Goal: Information Seeking & Learning: Learn about a topic

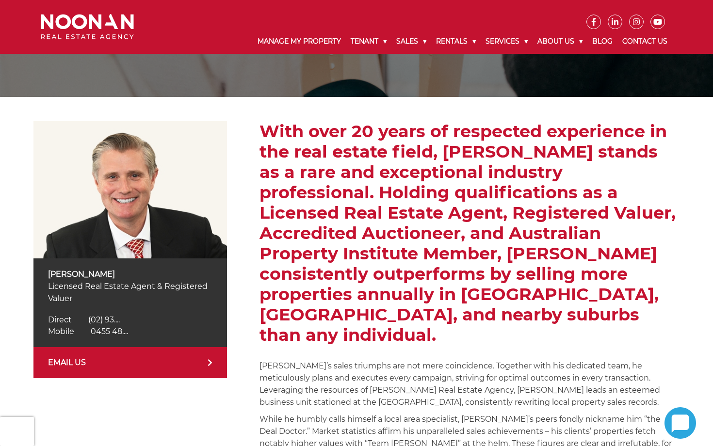
scroll to position [98, 0]
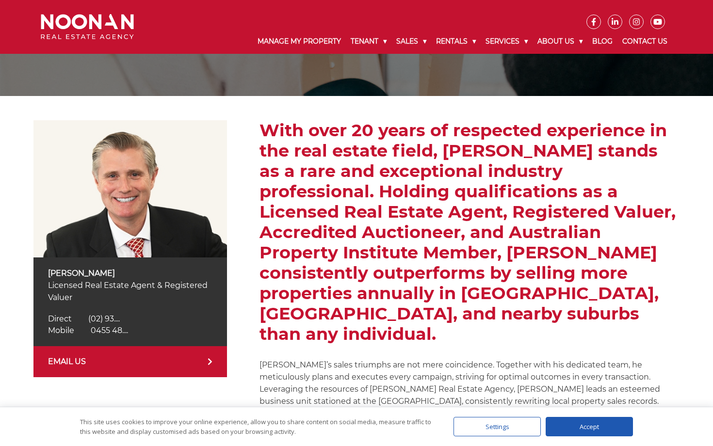
click at [303, 240] on h2 "With over 20 years of respected experience in the real estate field, David Hugh…" at bounding box center [469, 232] width 420 height 224
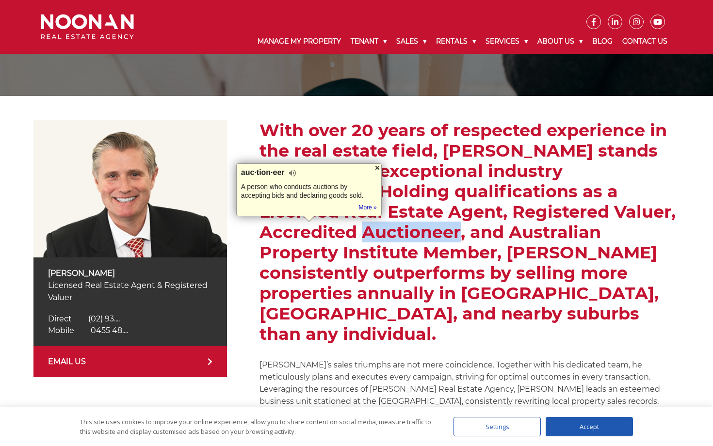
click at [376, 169] on div at bounding box center [377, 168] width 8 height 8
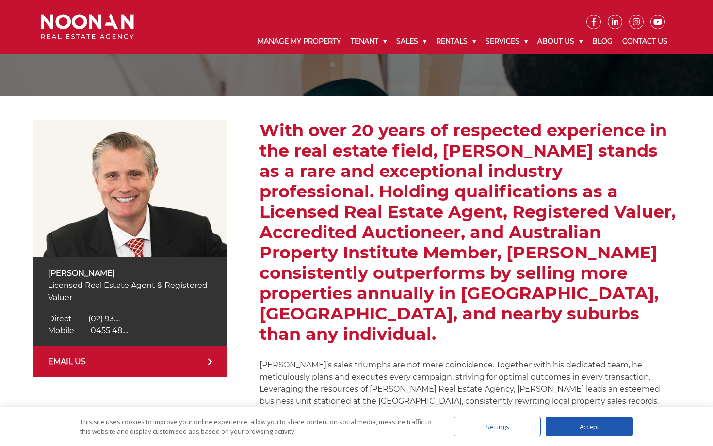
click at [361, 253] on h2 "With over 20 years of respected experience in the real estate field, David Hugh…" at bounding box center [469, 232] width 420 height 224
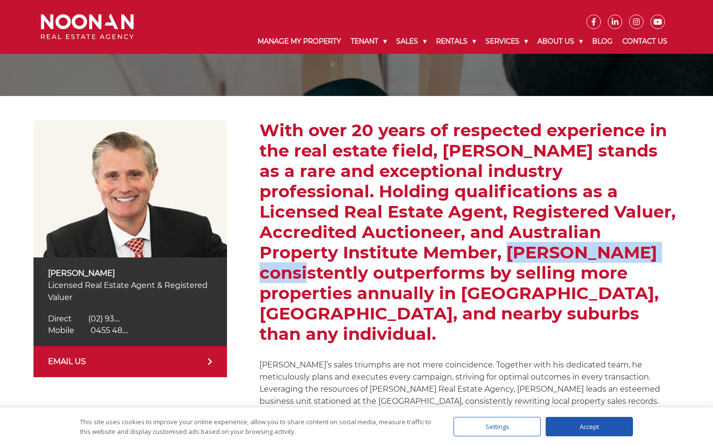
drag, startPoint x: 348, startPoint y: 250, endPoint x: 515, endPoint y: 262, distance: 167.7
click at [515, 261] on h2 "With over 20 years of respected experience in the real estate field, David Hugh…" at bounding box center [469, 232] width 420 height 224
click at [515, 262] on h2 "With over 20 years of respected experience in the real estate field, David Hugh…" at bounding box center [469, 232] width 420 height 224
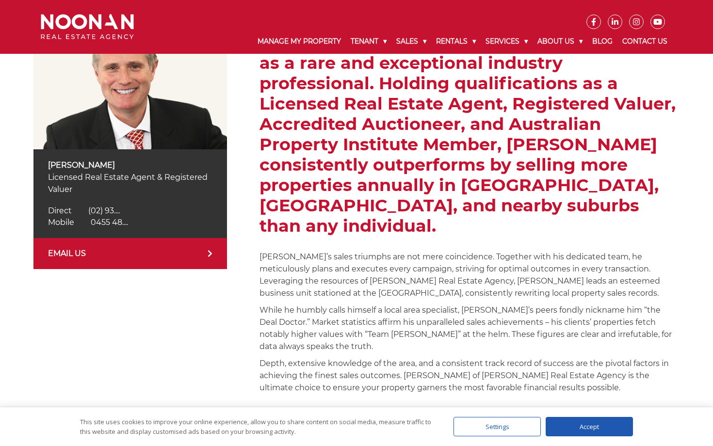
scroll to position [208, 0]
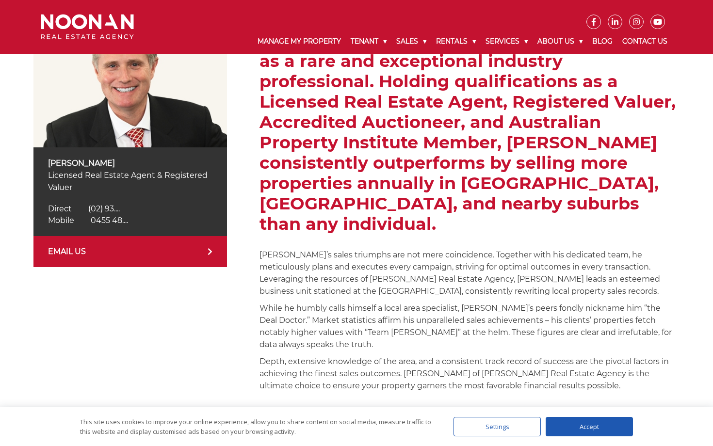
click at [583, 430] on div "Accept" at bounding box center [588, 426] width 87 height 19
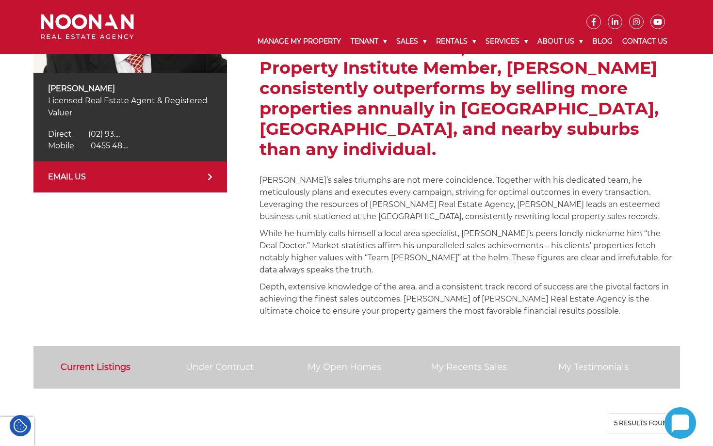
scroll to position [285, 0]
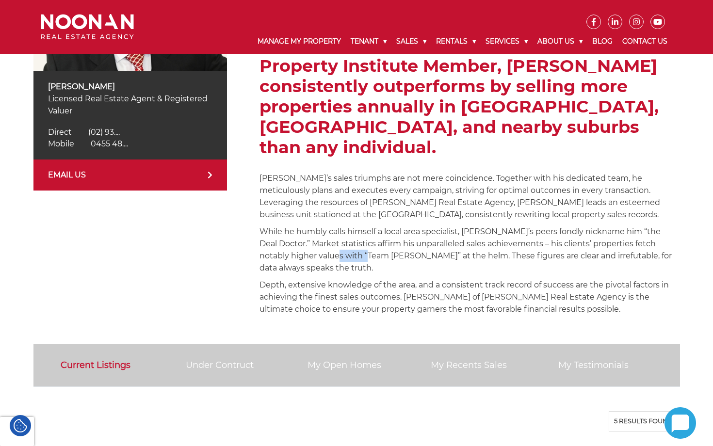
drag, startPoint x: 307, startPoint y: 235, endPoint x: 349, endPoint y: 241, distance: 41.7
click at [349, 241] on p "While he humbly calls himself a local area specialist, David’s peers fondly nic…" at bounding box center [469, 249] width 420 height 48
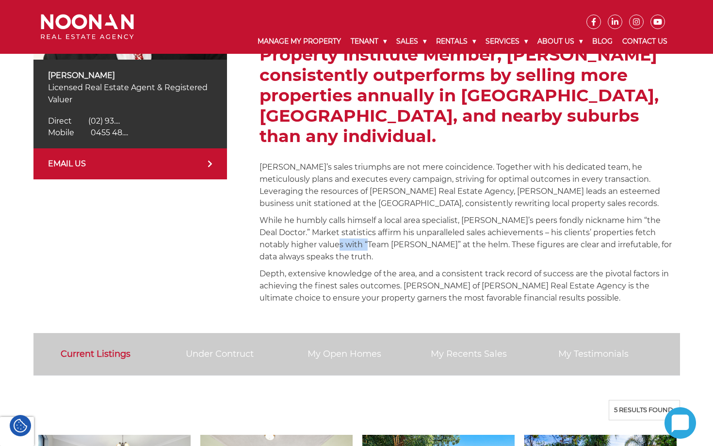
scroll to position [299, 0]
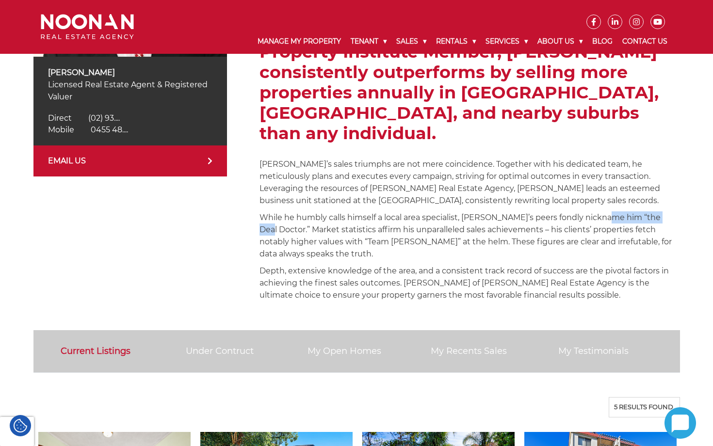
drag, startPoint x: 605, startPoint y: 196, endPoint x: 667, endPoint y: 193, distance: 62.1
click at [667, 211] on p "While he humbly calls himself a local area specialist, David’s peers fondly nic…" at bounding box center [469, 235] width 420 height 48
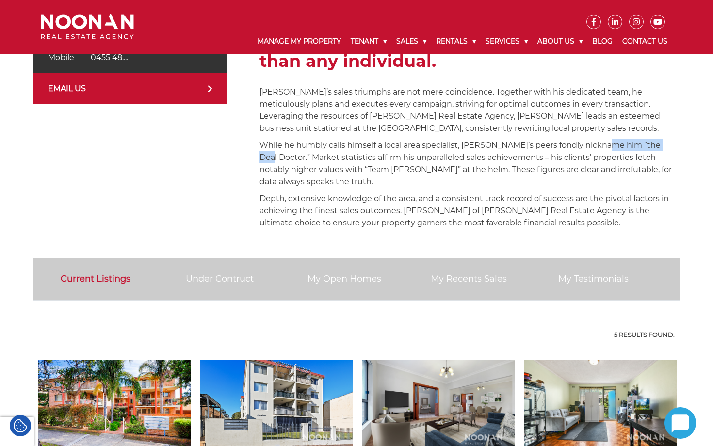
scroll to position [370, 0]
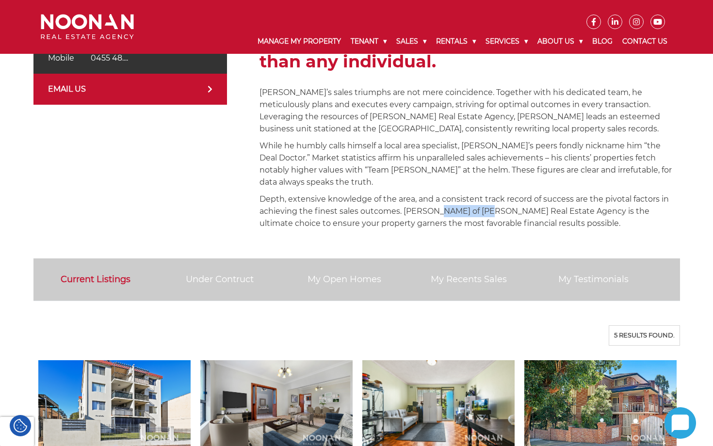
drag, startPoint x: 435, startPoint y: 192, endPoint x: 487, endPoint y: 191, distance: 51.4
click at [488, 193] on p "Depth, extensive knowledge of the area, and a consistent track record of succes…" at bounding box center [469, 211] width 420 height 36
click at [487, 193] on p "Depth, extensive knowledge of the area, and a consistent track record of succes…" at bounding box center [469, 211] width 420 height 36
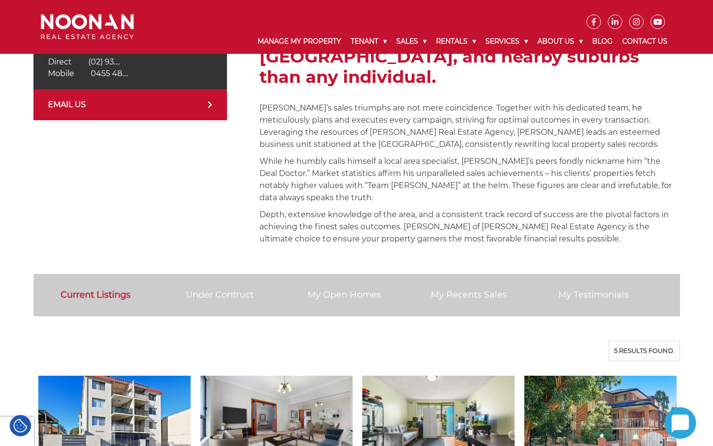
scroll to position [350, 0]
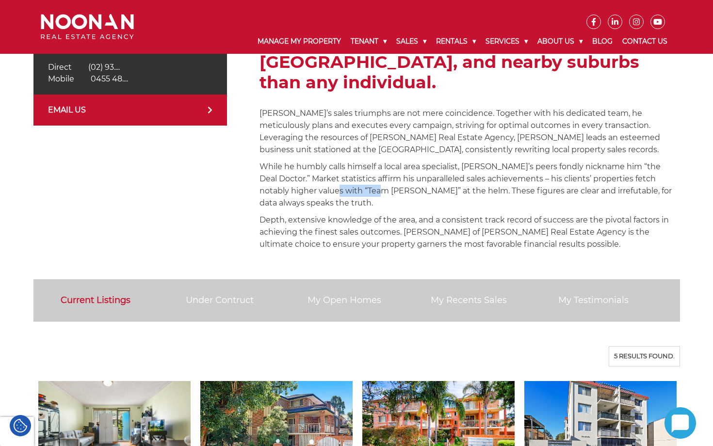
drag, startPoint x: 308, startPoint y: 169, endPoint x: 361, endPoint y: 166, distance: 52.9
click at [361, 166] on p "While he humbly calls himself a local area specialist, David’s peers fondly nic…" at bounding box center [469, 184] width 420 height 48
click at [395, 214] on p "Depth, extensive knowledge of the area, and a consistent track record of succes…" at bounding box center [469, 232] width 420 height 36
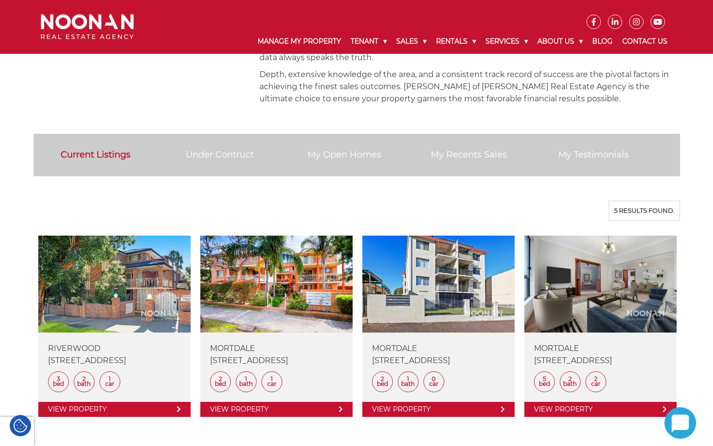
scroll to position [494, 0]
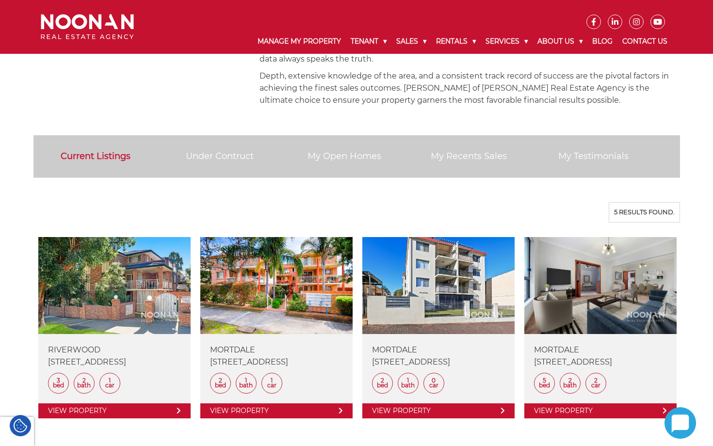
click at [222, 151] on link "Under Contruct" at bounding box center [220, 156] width 68 height 11
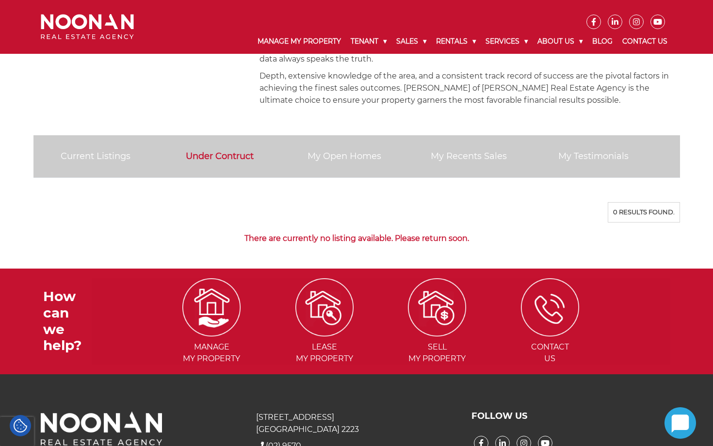
click at [333, 151] on link "My Open Homes" at bounding box center [344, 156] width 74 height 11
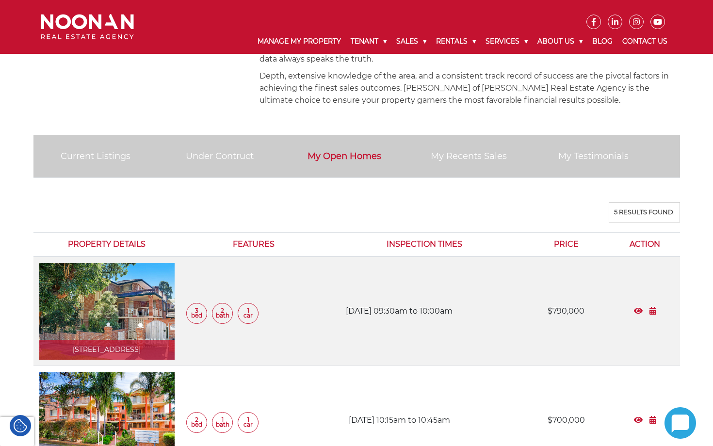
click at [463, 151] on link "My Recents Sales" at bounding box center [469, 156] width 76 height 11
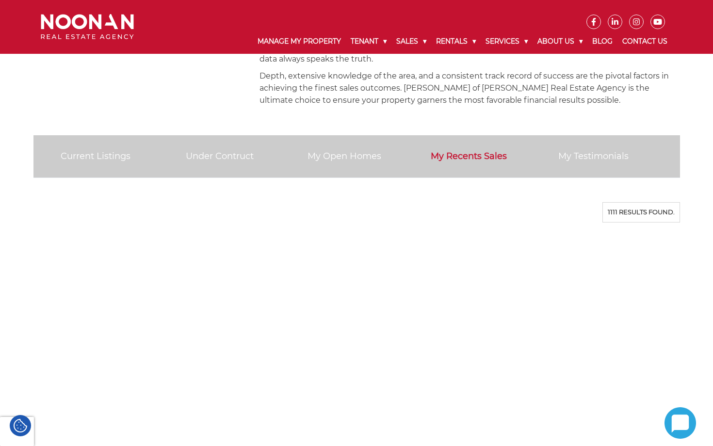
click at [369, 151] on link "My Open Homes" at bounding box center [344, 156] width 74 height 11
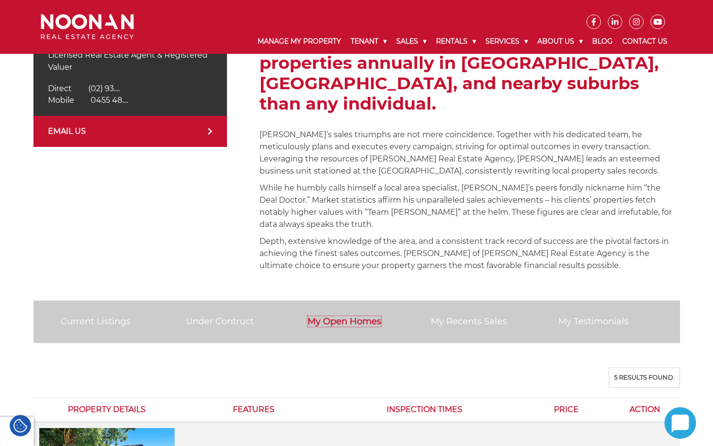
scroll to position [325, 0]
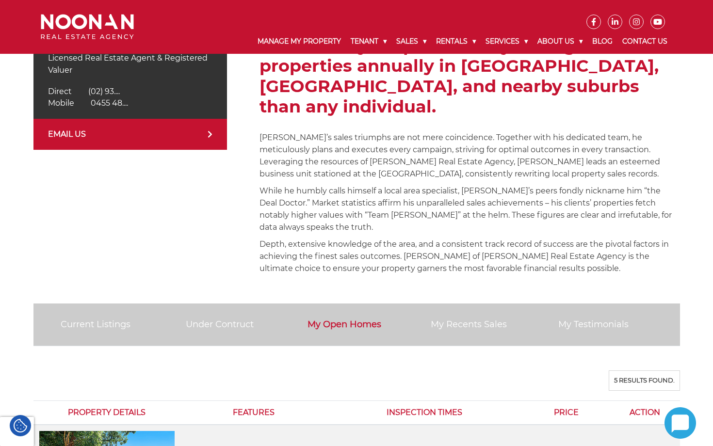
click at [464, 319] on link "My Recents Sales" at bounding box center [469, 324] width 76 height 11
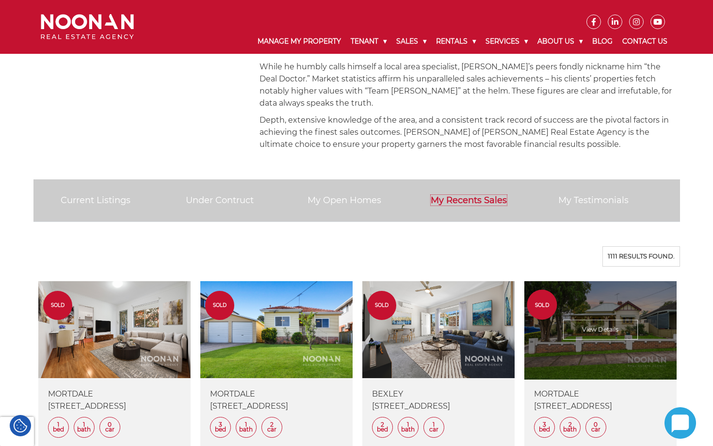
scroll to position [438, 0]
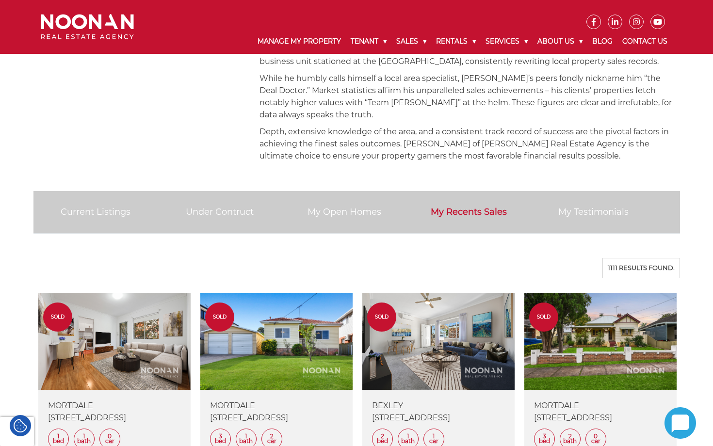
click at [607, 207] on link "My Testimonials" at bounding box center [593, 212] width 70 height 11
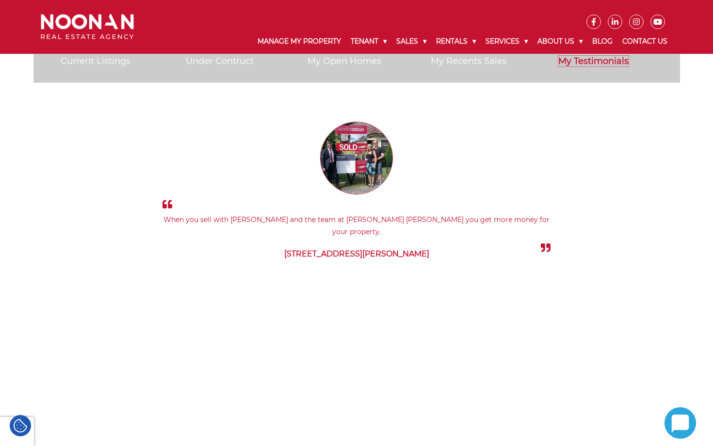
scroll to position [580, 0]
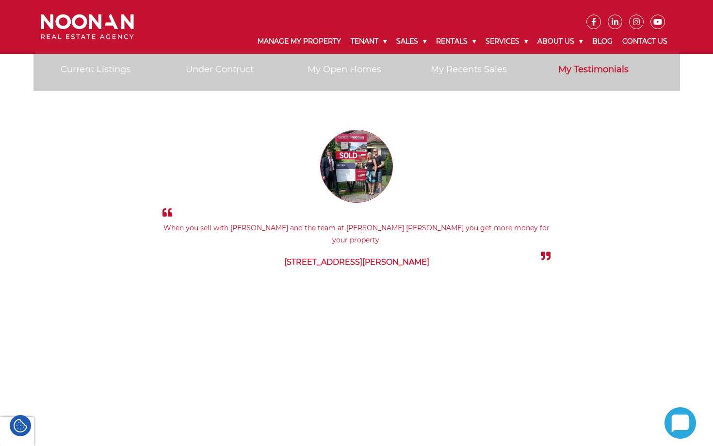
click at [352, 148] on img at bounding box center [356, 166] width 73 height 73
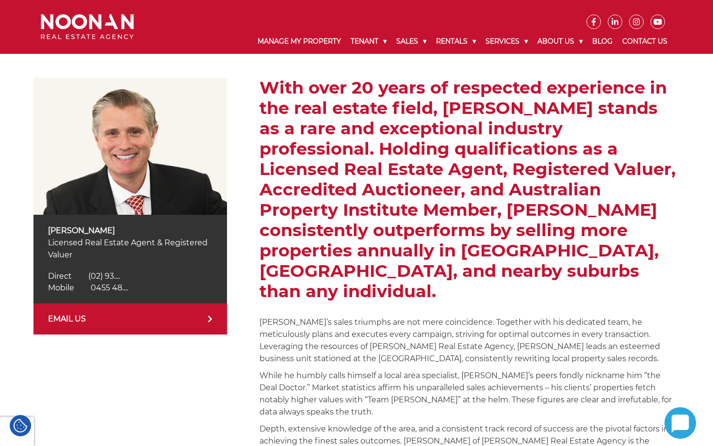
scroll to position [142, 0]
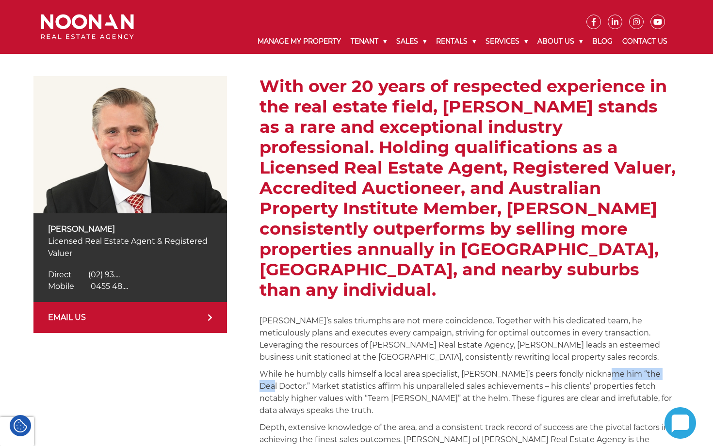
drag, startPoint x: 606, startPoint y: 352, endPoint x: 667, endPoint y: 353, distance: 61.1
click at [667, 368] on p "While he humbly calls himself a local area specialist, David’s peers fondly nic…" at bounding box center [469, 392] width 420 height 48
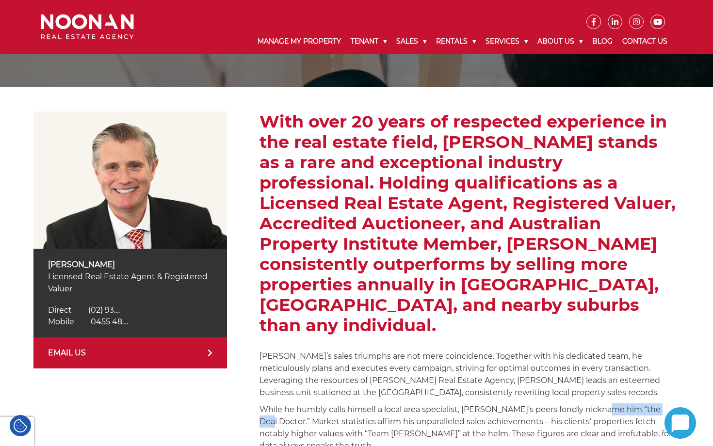
scroll to position [88, 0]
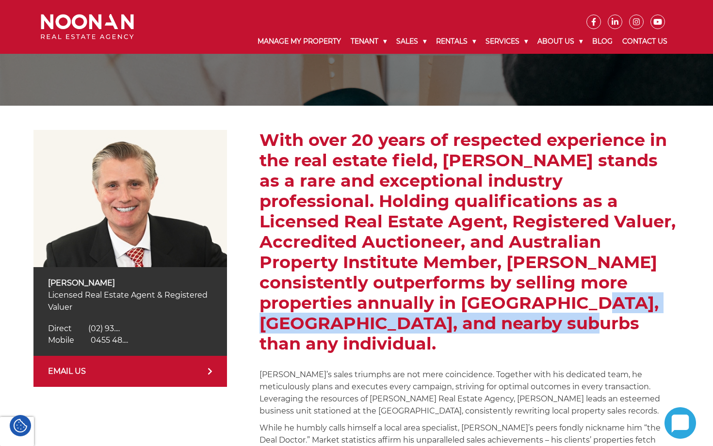
drag, startPoint x: 363, startPoint y: 304, endPoint x: 403, endPoint y: 319, distance: 42.3
click at [403, 319] on h2 "With over 20 years of respected experience in the real estate field, David Hugh…" at bounding box center [469, 242] width 420 height 224
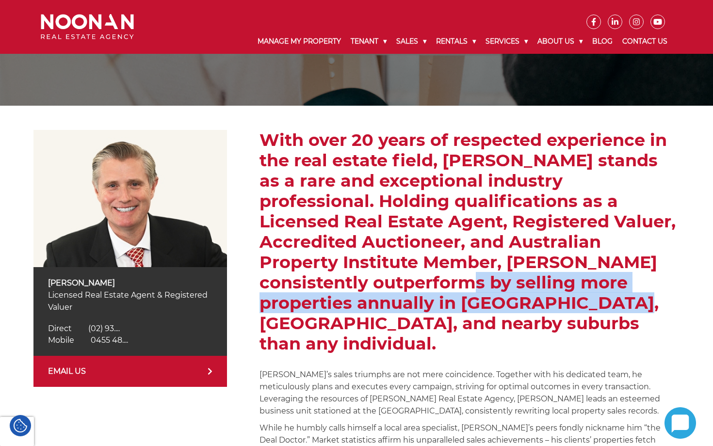
drag, startPoint x: 285, startPoint y: 280, endPoint x: 403, endPoint y: 297, distance: 119.6
click at [404, 297] on h2 "With over 20 years of respected experience in the real estate field, David Hugh…" at bounding box center [469, 242] width 420 height 224
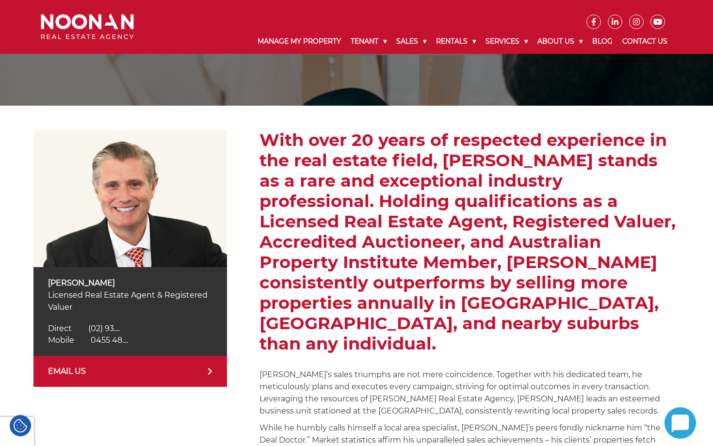
click at [373, 323] on h2 "With over 20 years of respected experience in the real estate field, David Hugh…" at bounding box center [469, 242] width 420 height 224
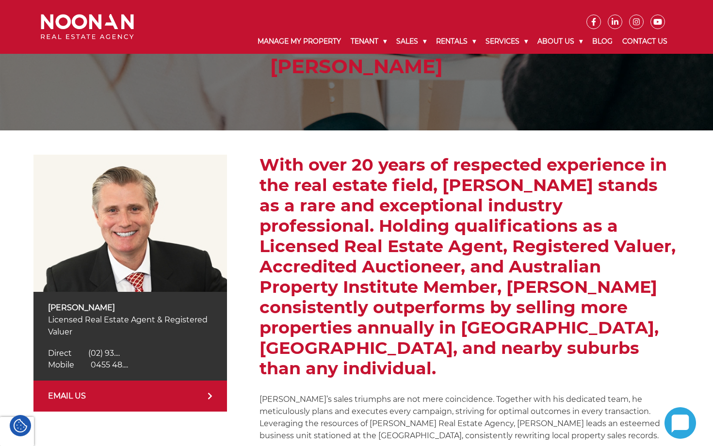
click at [401, 328] on h2 "With over 20 years of respected experience in the real estate field, David Hugh…" at bounding box center [469, 267] width 420 height 224
